Goal: Information Seeking & Learning: Learn about a topic

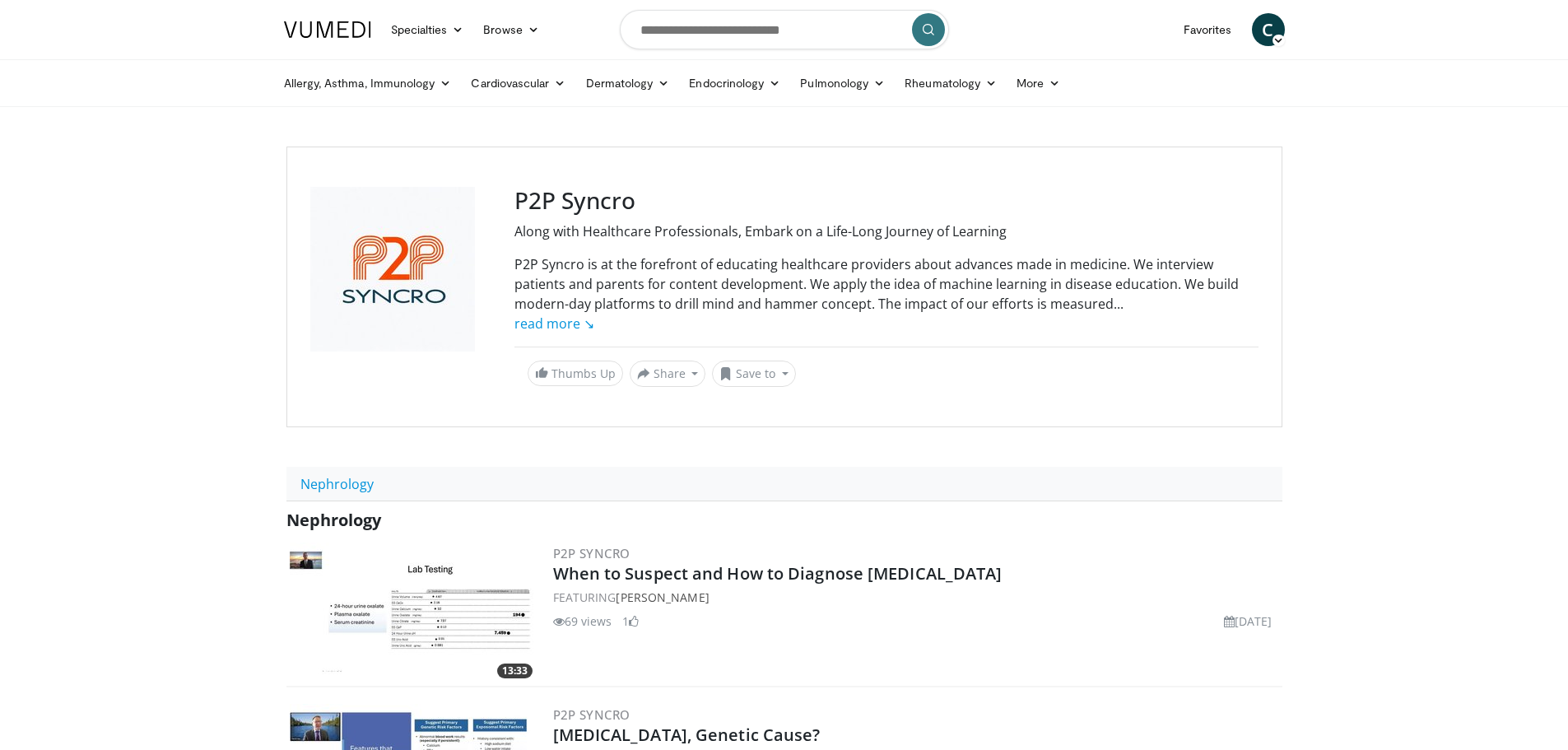
scroll to position [13, 0]
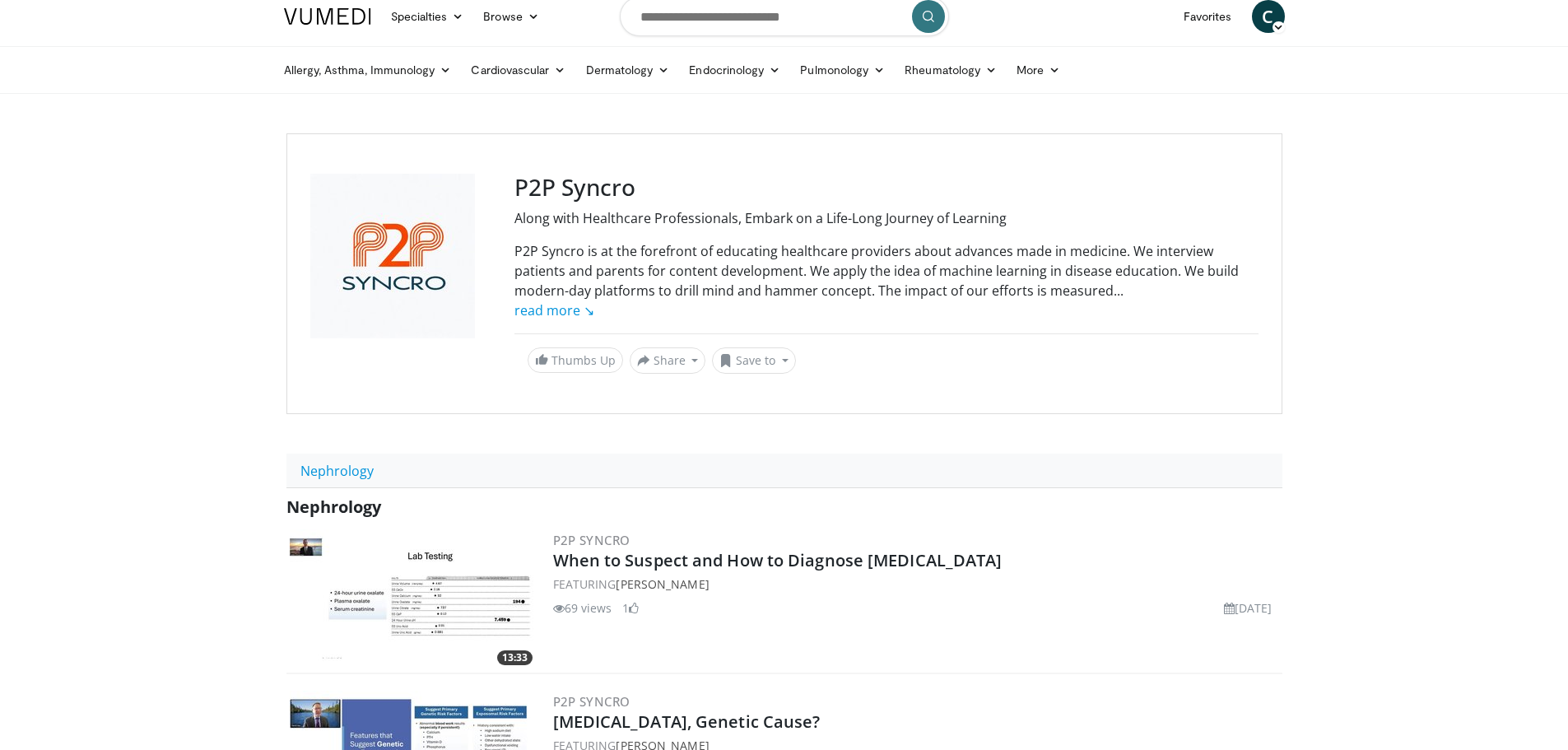
click at [140, 294] on body "Specialties Adult & Family Medicine Allergy, [MEDICAL_DATA], Immunology Anesthe…" at bounding box center [784, 710] width 1568 height 1447
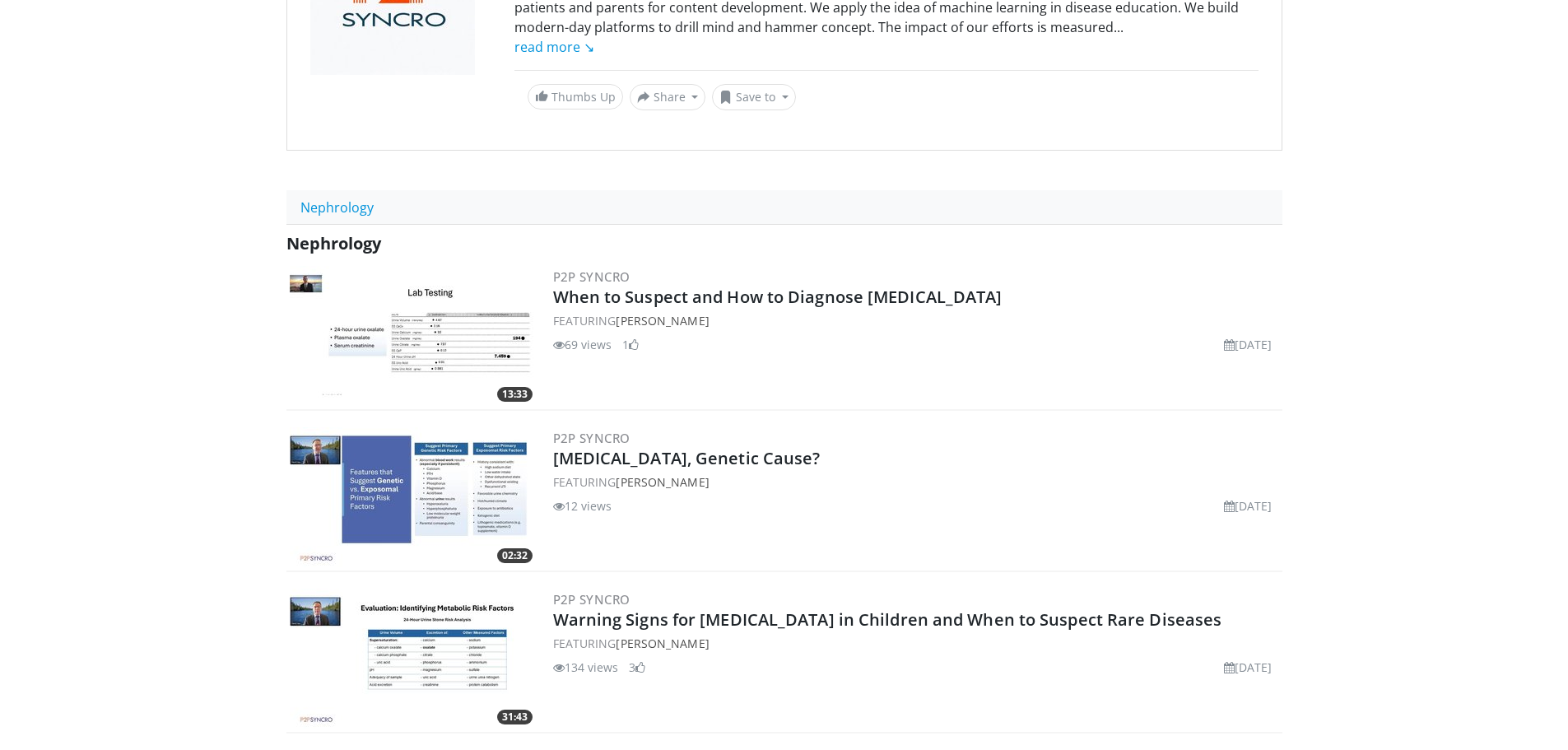
scroll to position [310, 0]
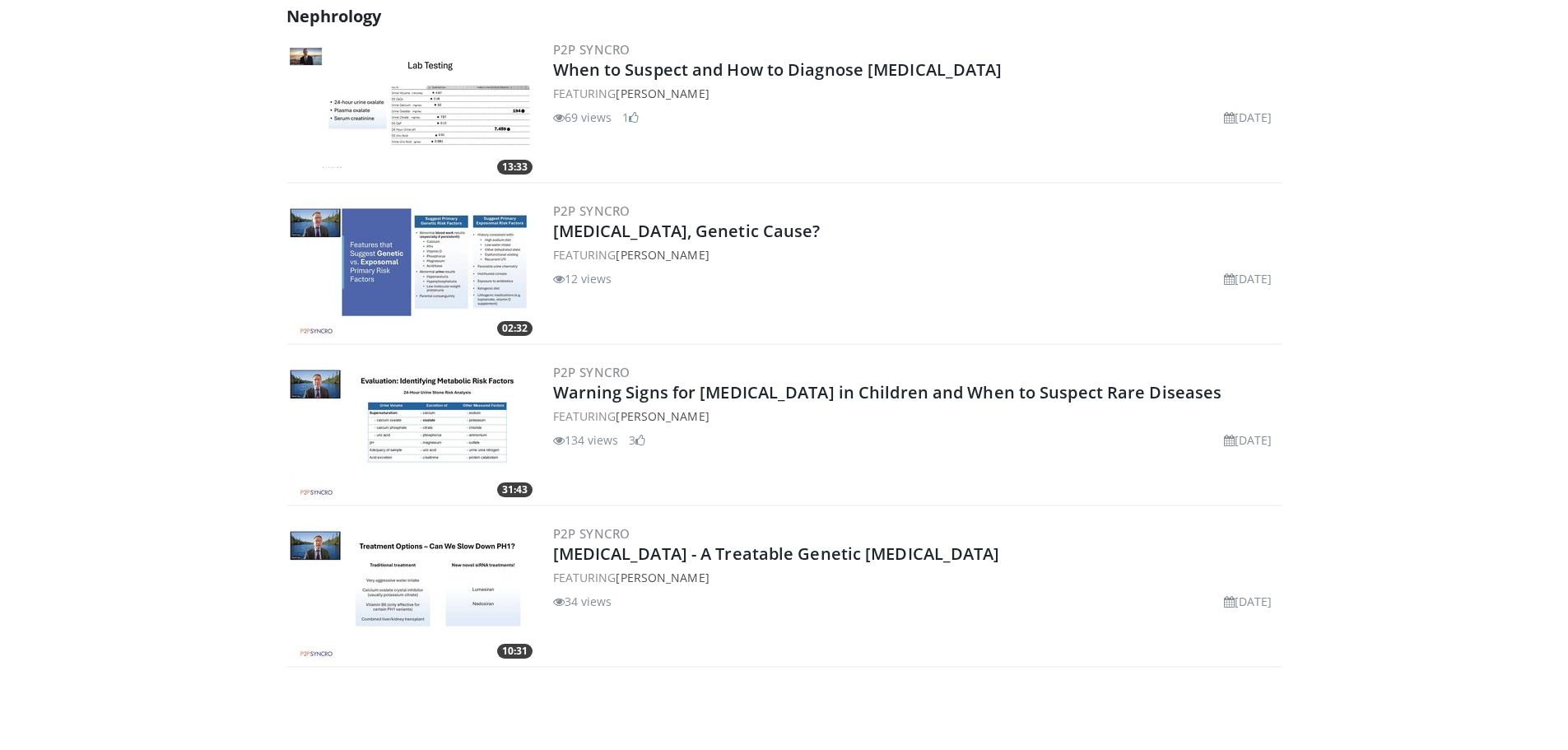
scroll to position [541, 0]
